Goal: Find specific page/section: Find specific page/section

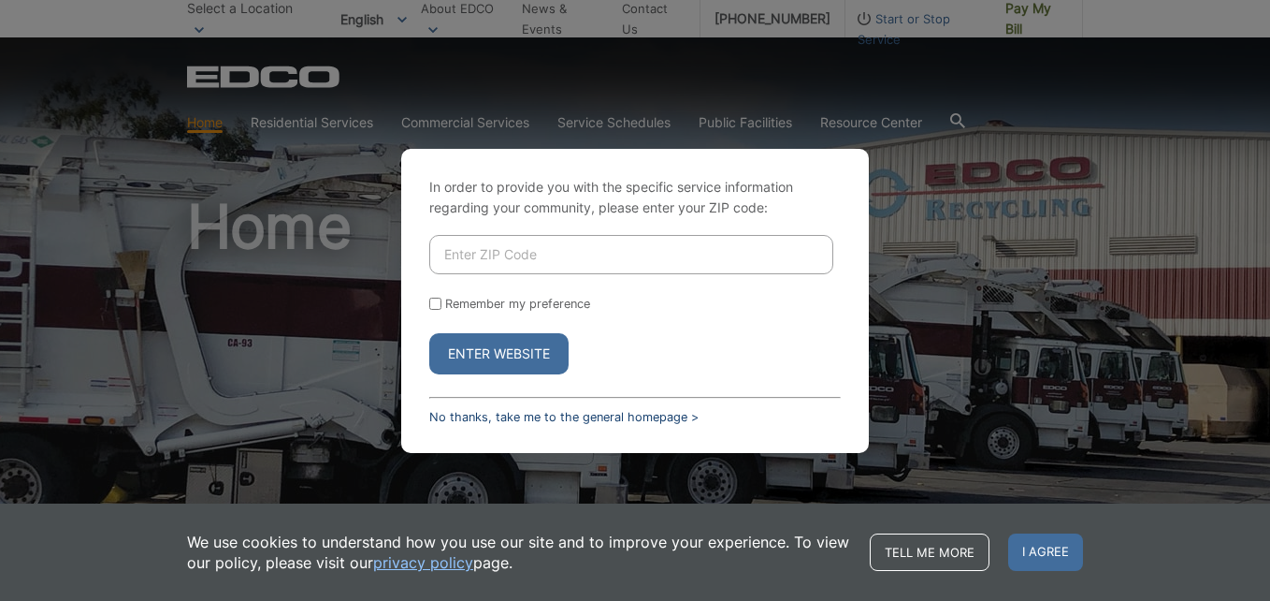
click at [530, 416] on link "No thanks, take me to the general homepage >" at bounding box center [563, 417] width 269 height 14
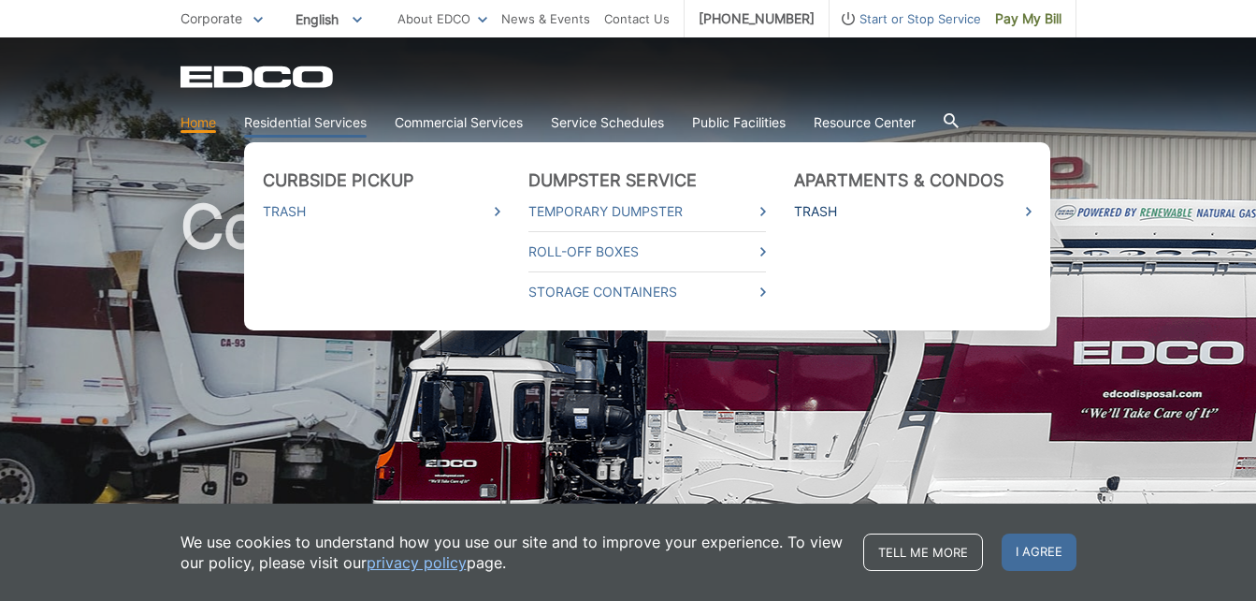
click at [820, 211] on link "Trash" at bounding box center [913, 211] width 238 height 21
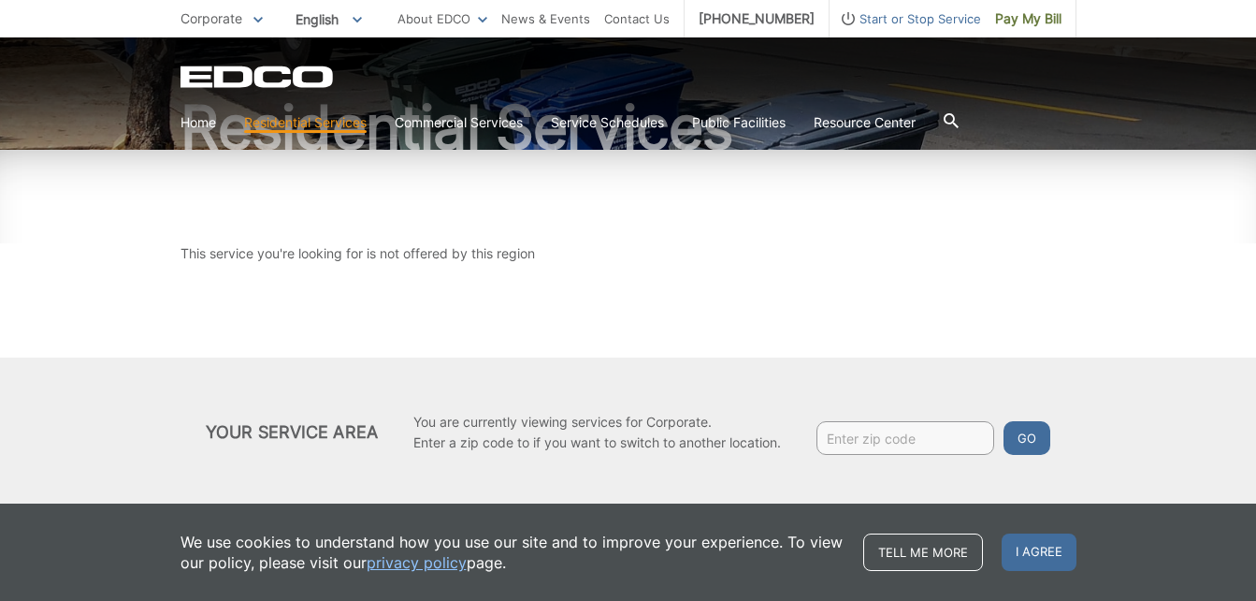
scroll to position [179, 0]
click at [887, 440] on input "Enter zip code" at bounding box center [906, 437] width 178 height 34
type input "90638"
click at [1020, 431] on button "Go" at bounding box center [1027, 437] width 47 height 34
